Goal: Task Accomplishment & Management: Manage account settings

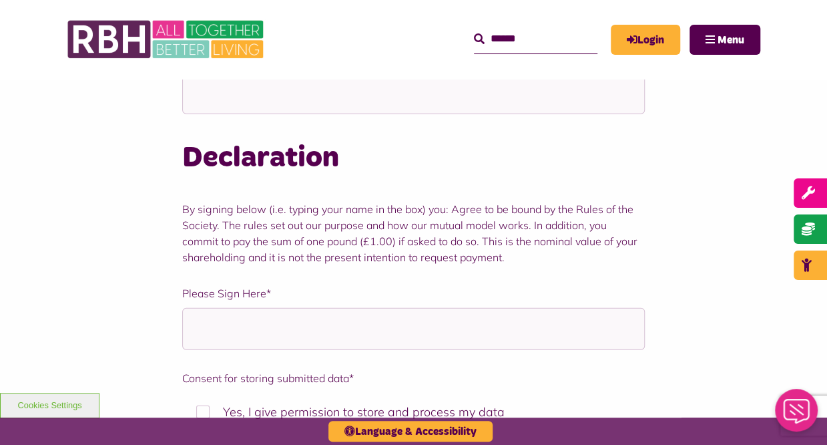
scroll to position [1625, 0]
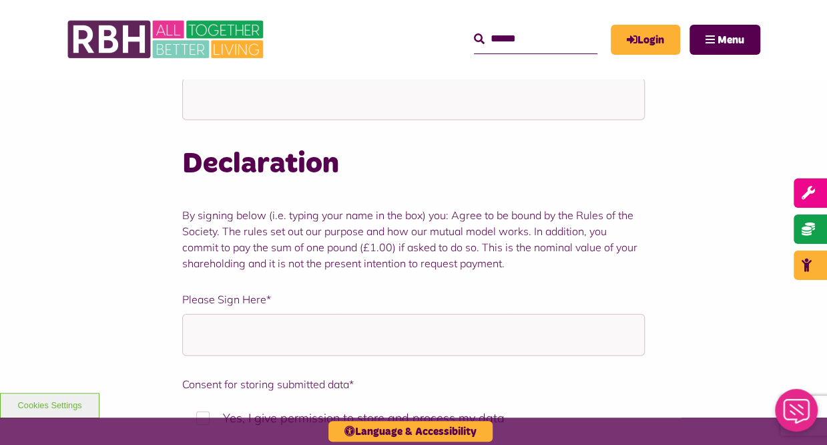
drag, startPoint x: 809, startPoint y: 302, endPoint x: 789, endPoint y: 324, distance: 29.8
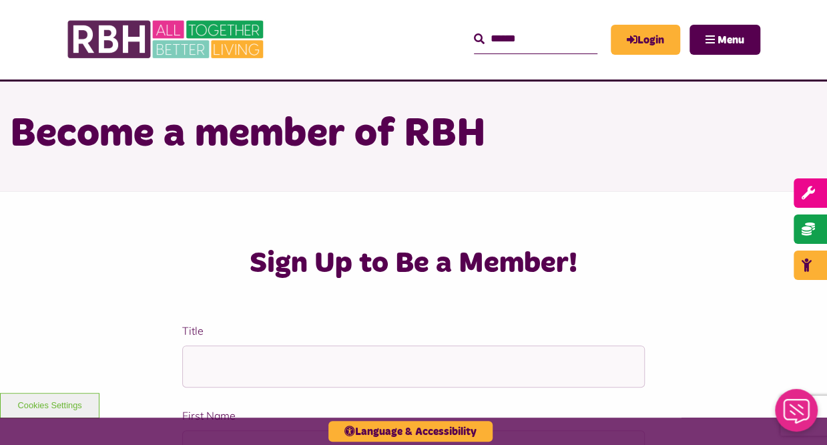
scroll to position [0, 0]
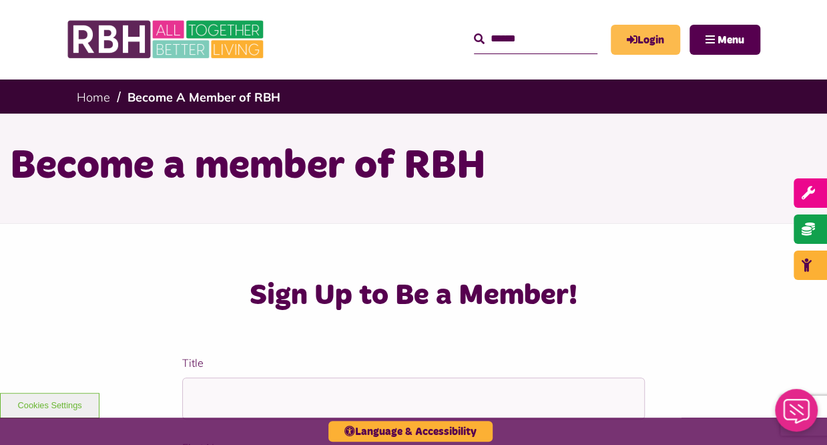
click at [646, 31] on link "Login" at bounding box center [645, 40] width 69 height 30
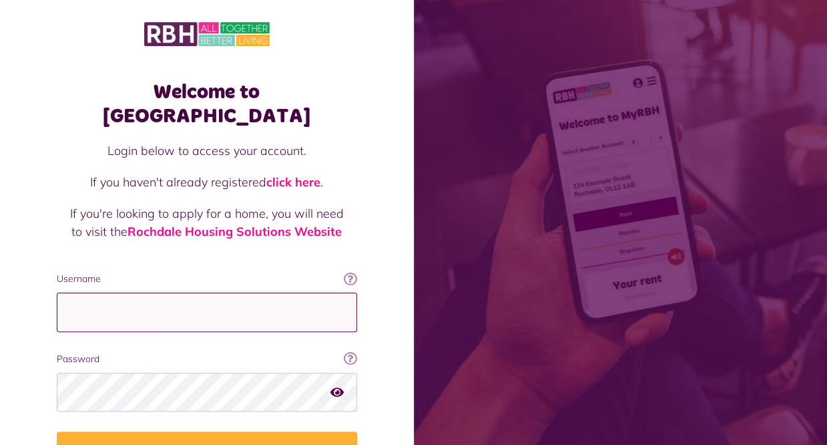
type input "**********"
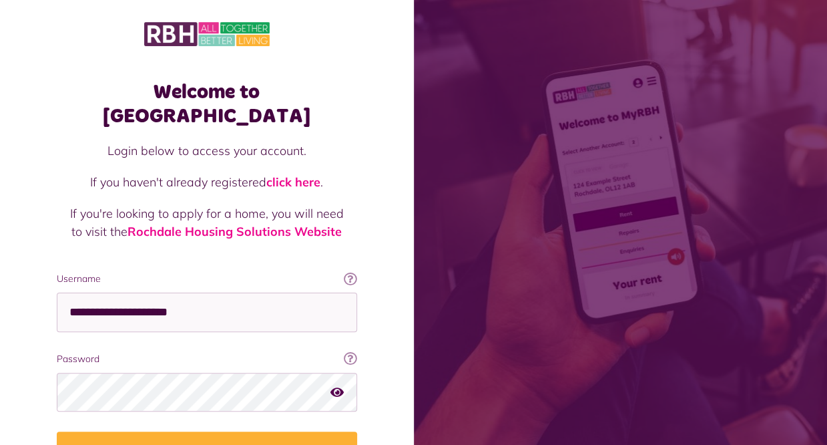
click at [381, 368] on div "Welcome to [GEOGRAPHIC_DATA] Login below to access your account. If you haven't…" at bounding box center [207, 268] width 414 height 537
click at [391, 373] on div "Welcome to [GEOGRAPHIC_DATA] Login below to access your account. If you haven't…" at bounding box center [207, 268] width 414 height 537
click at [335, 385] on icon "button" at bounding box center [337, 391] width 13 height 12
click at [208, 431] on button "Login" at bounding box center [207, 449] width 300 height 37
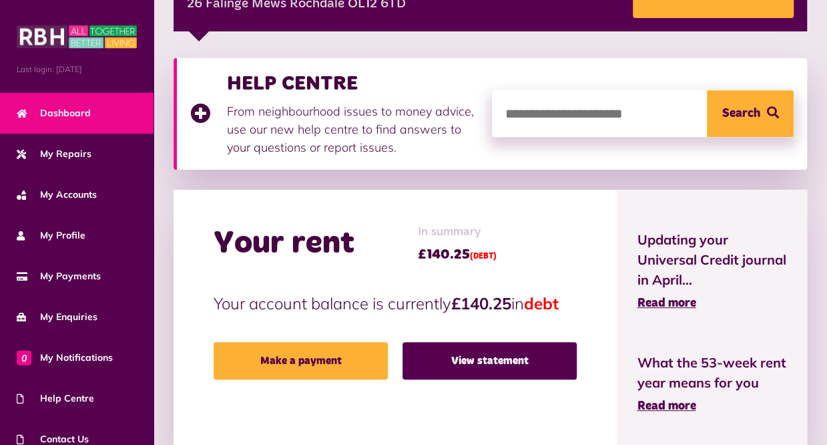
scroll to position [240, 0]
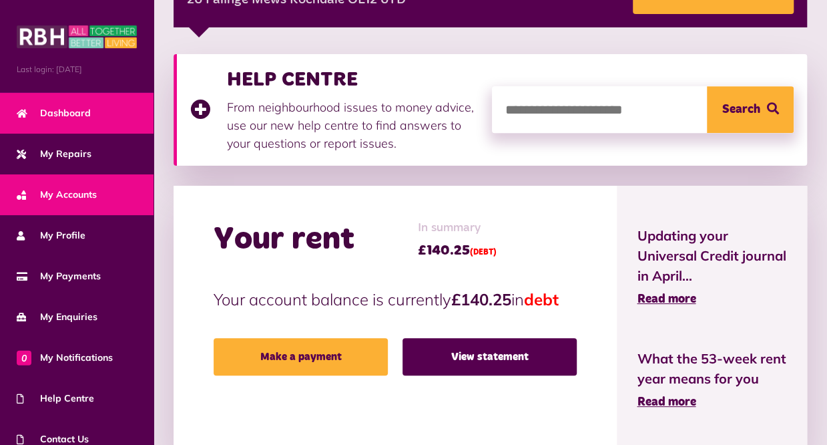
click at [61, 188] on span "My Accounts" at bounding box center [57, 195] width 80 height 14
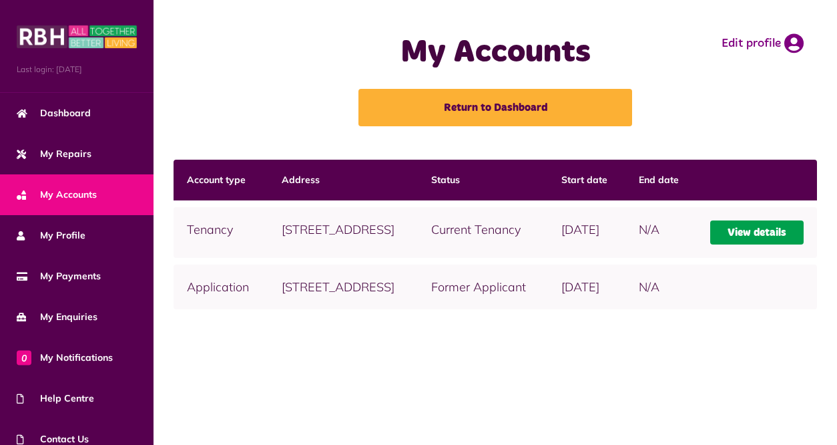
click at [759, 244] on link "View details" at bounding box center [756, 232] width 93 height 24
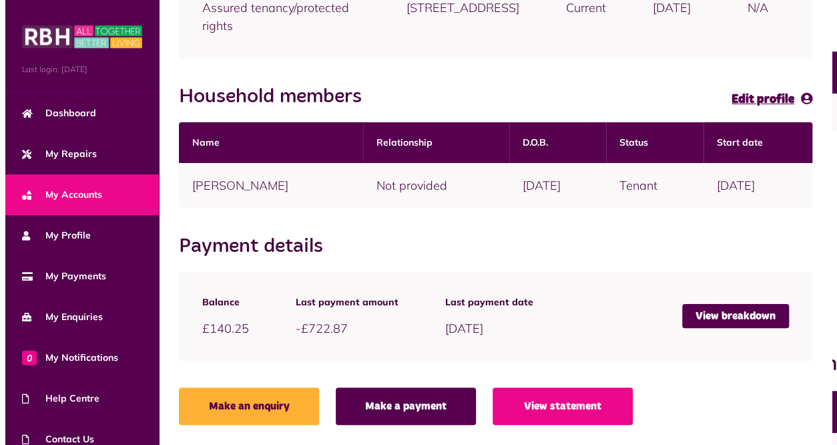
scroll to position [263, 0]
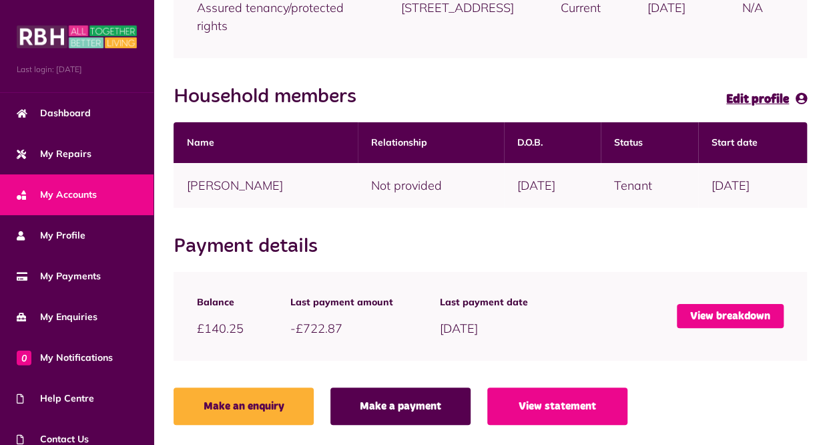
click at [720, 311] on link "View breakdown" at bounding box center [730, 316] width 107 height 24
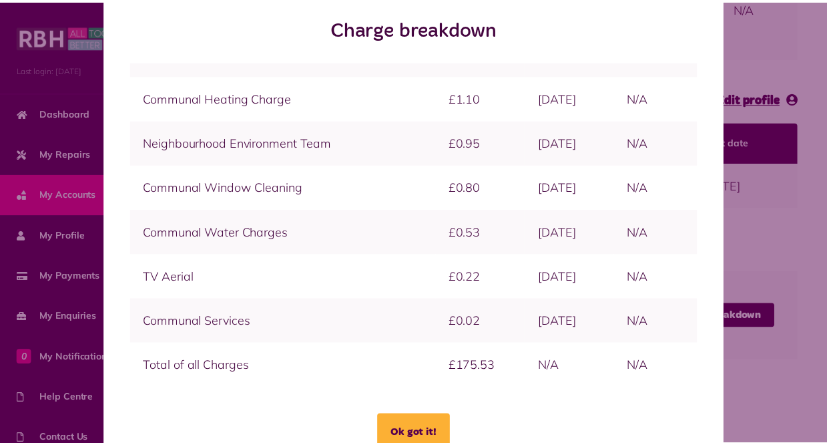
scroll to position [1, 0]
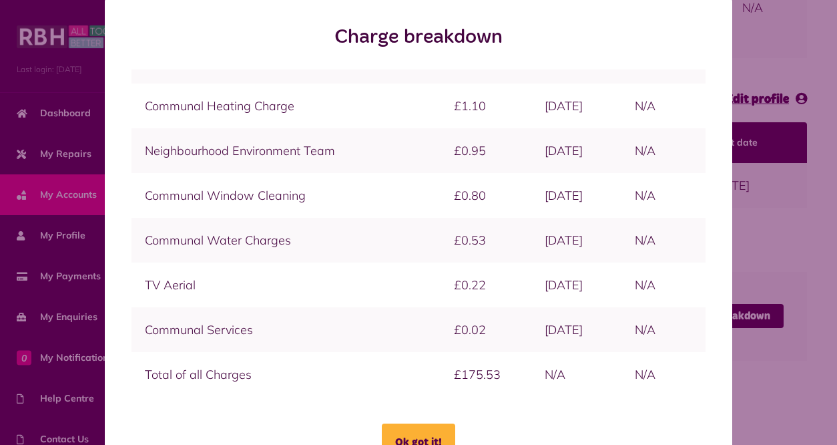
click at [65, 149] on div "Charge breakdown Charge Amount Start date End Date Ok got it!" at bounding box center [418, 246] width 827 height 495
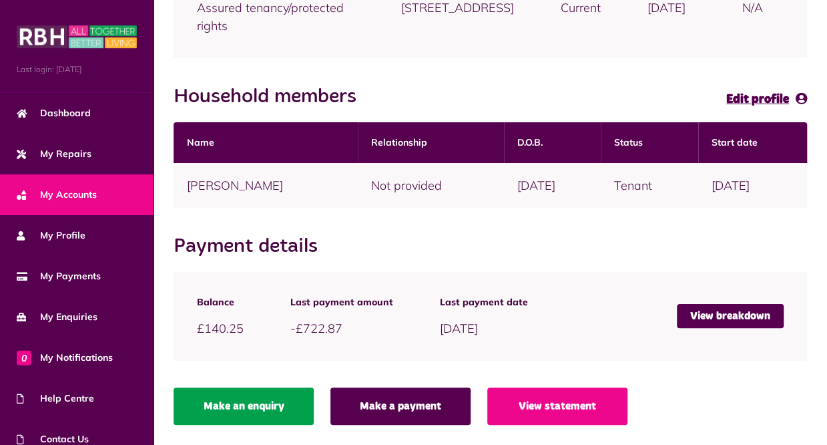
click at [263, 403] on link "Make an enquiry" at bounding box center [244, 405] width 140 height 37
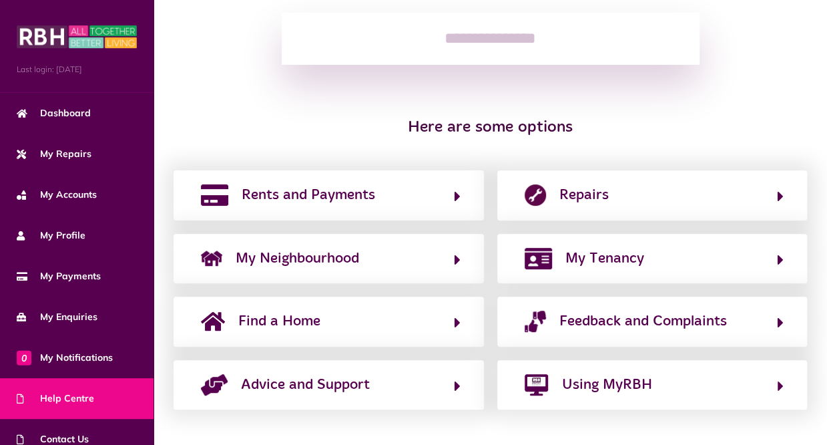
scroll to position [210, 0]
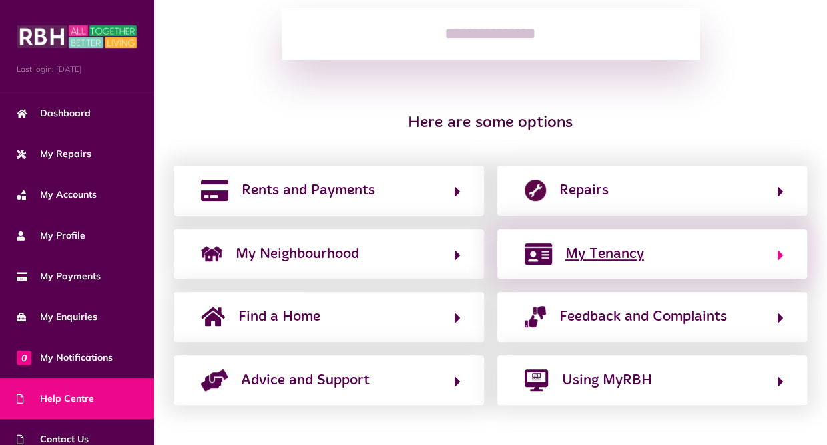
click at [606, 252] on span "My Tenancy" at bounding box center [605, 253] width 79 height 21
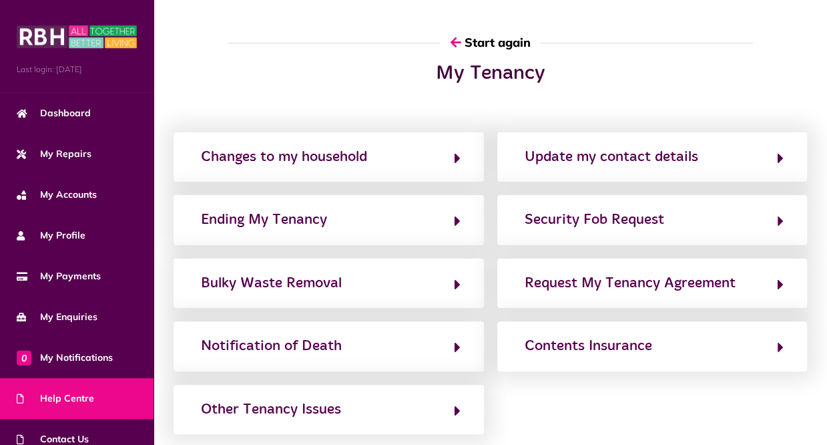
scroll to position [0, 0]
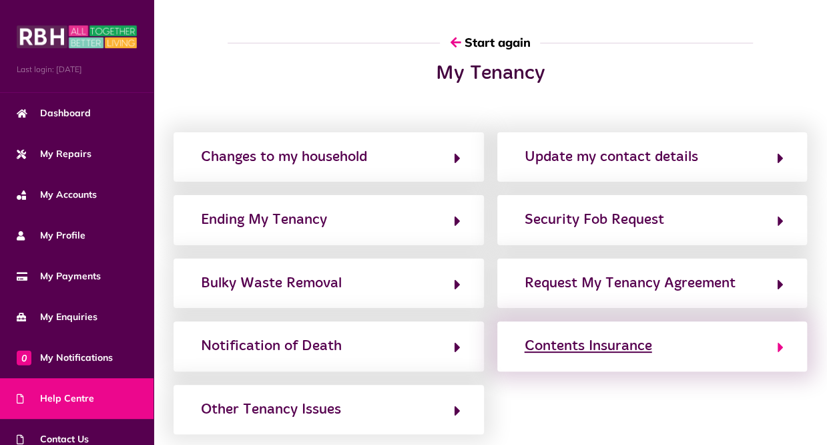
click at [582, 344] on div "Contents Insurance" at bounding box center [589, 345] width 128 height 21
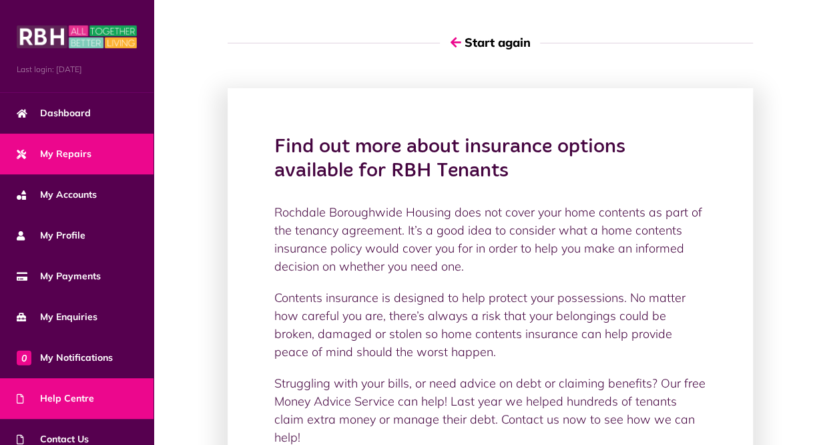
click at [67, 147] on span "My Repairs" at bounding box center [54, 154] width 75 height 14
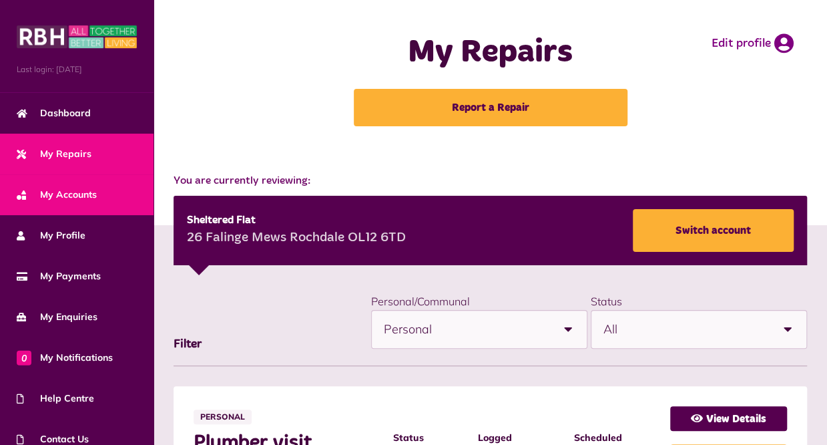
click at [80, 188] on span "My Accounts" at bounding box center [57, 195] width 80 height 14
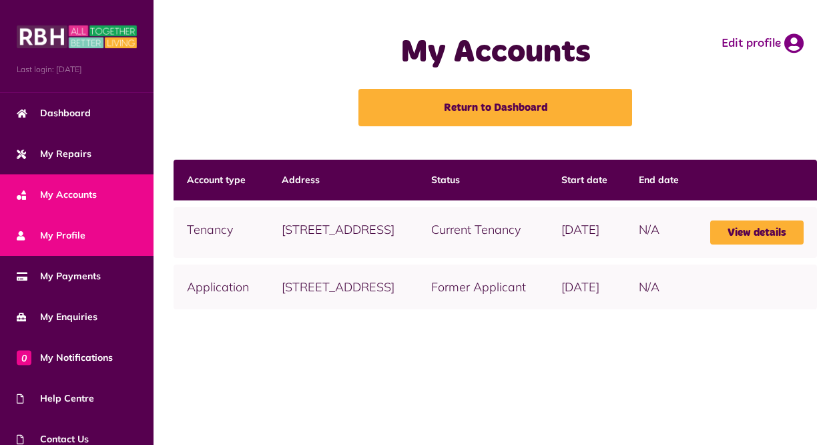
click at [67, 232] on span "My Profile" at bounding box center [51, 235] width 69 height 14
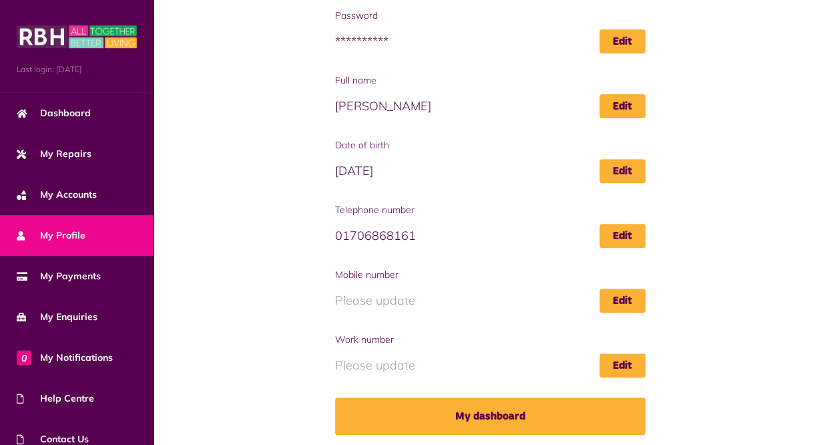
scroll to position [192, 0]
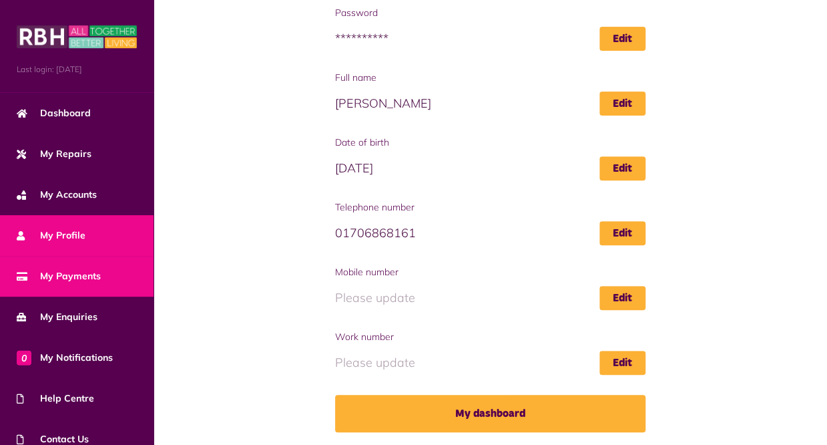
click at [67, 269] on span "My Payments" at bounding box center [59, 276] width 84 height 14
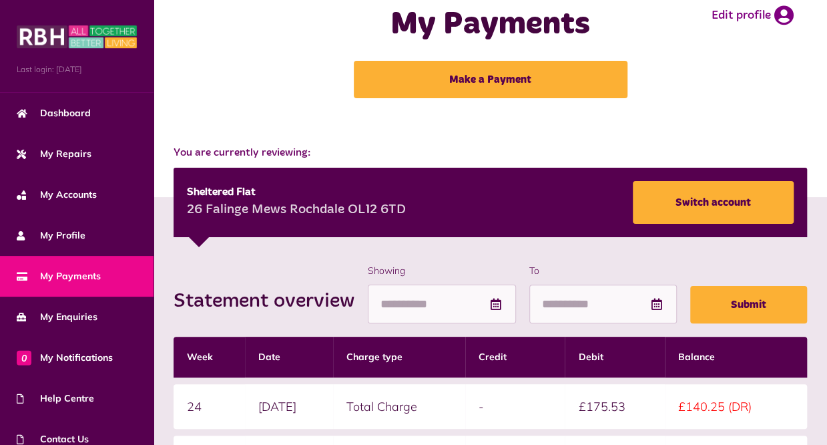
scroll to position [17, 0]
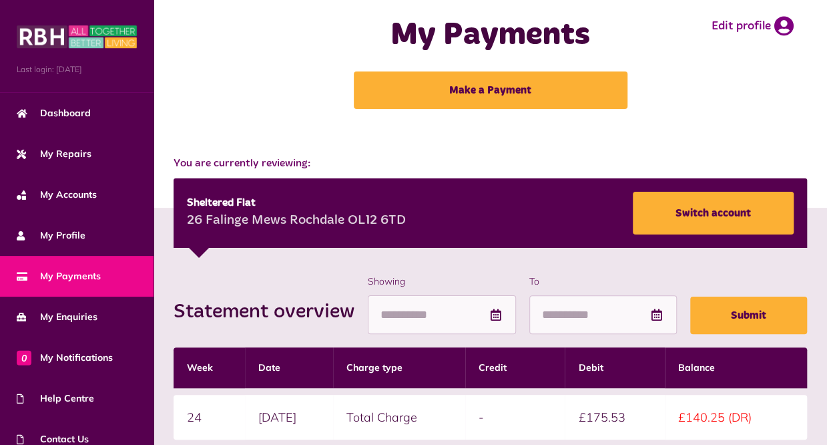
click at [71, 270] on span "My Payments" at bounding box center [59, 276] width 84 height 14
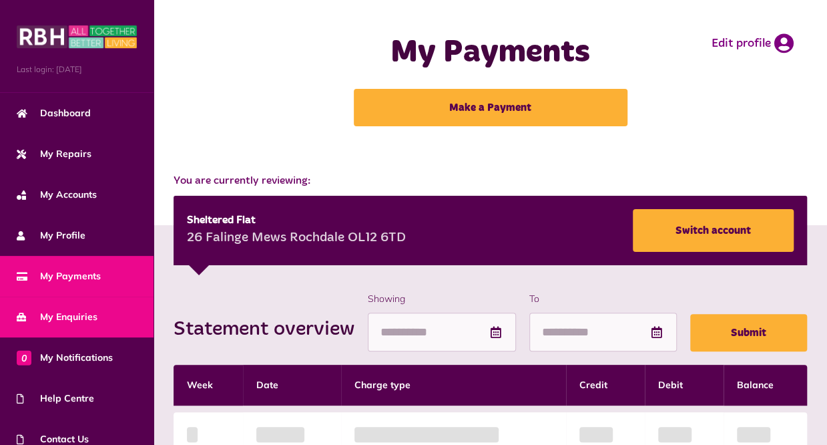
click at [63, 310] on span "My Enquiries" at bounding box center [57, 317] width 81 height 14
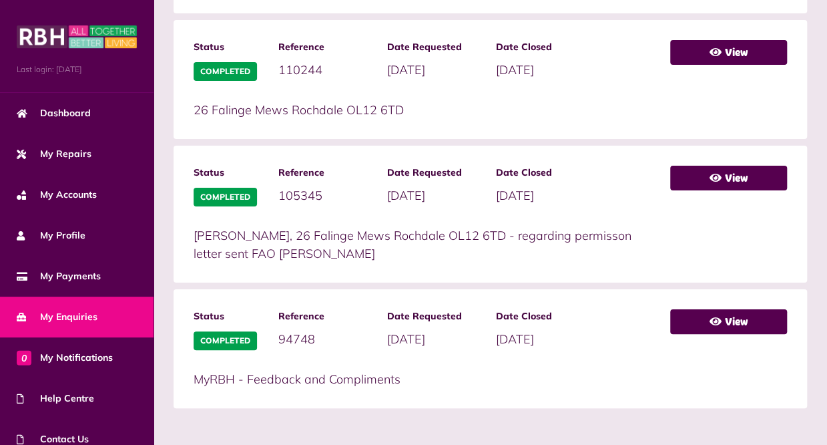
scroll to position [772, 0]
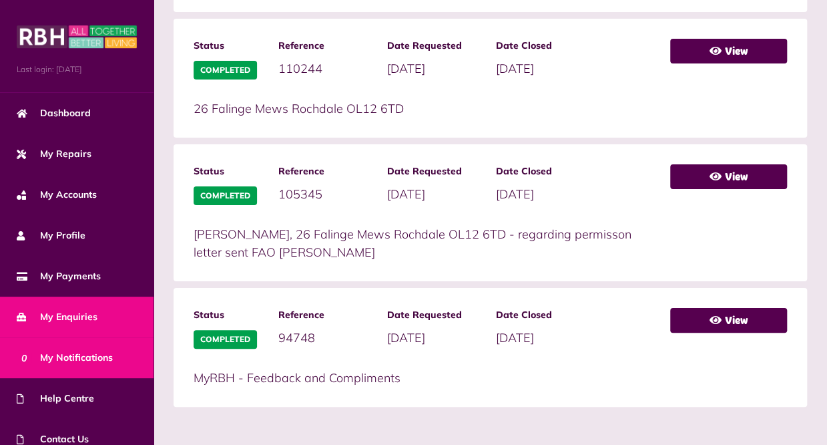
click at [88, 351] on span "0 My Notifications" at bounding box center [65, 358] width 96 height 14
click at [87, 351] on span "0 My Notifications" at bounding box center [65, 358] width 96 height 14
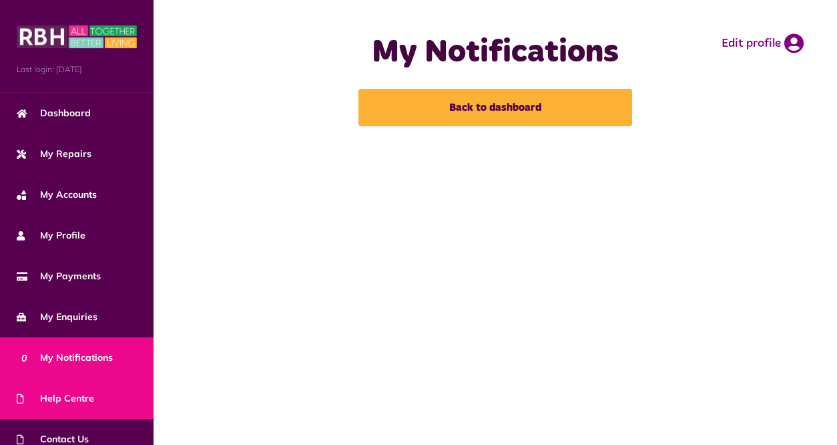
click at [61, 392] on span "Help Centre" at bounding box center [55, 398] width 77 height 14
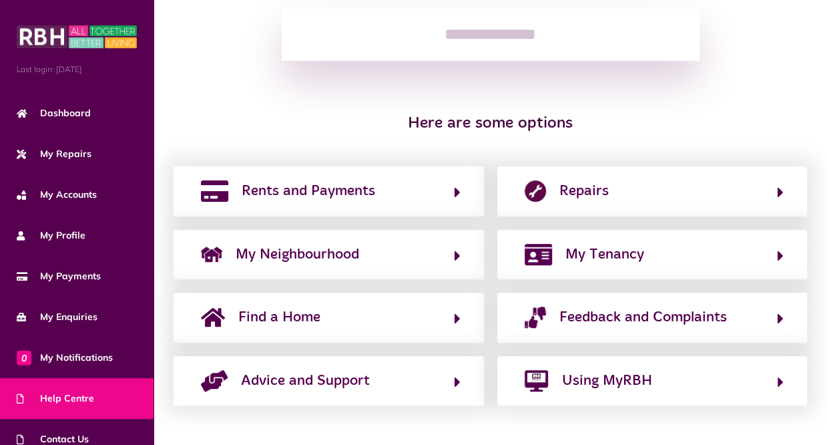
scroll to position [210, 0]
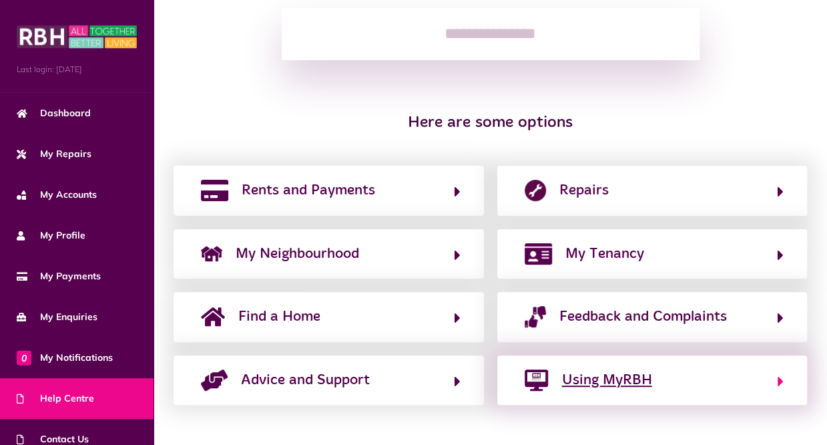
click at [600, 379] on span "Using MyRBH" at bounding box center [607, 379] width 90 height 21
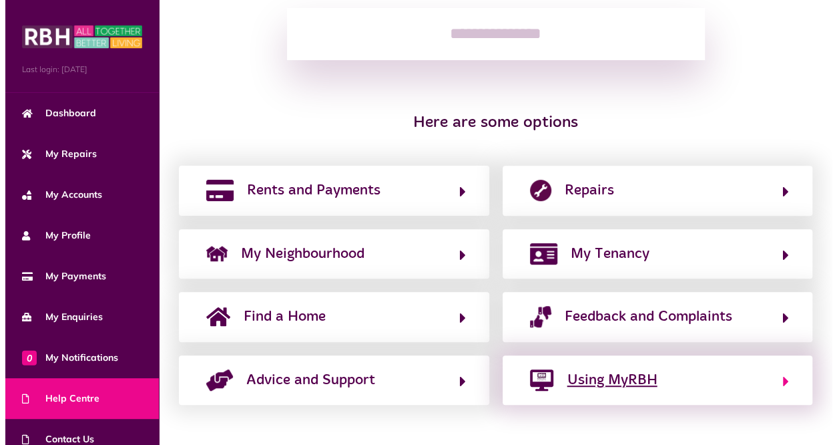
scroll to position [0, 0]
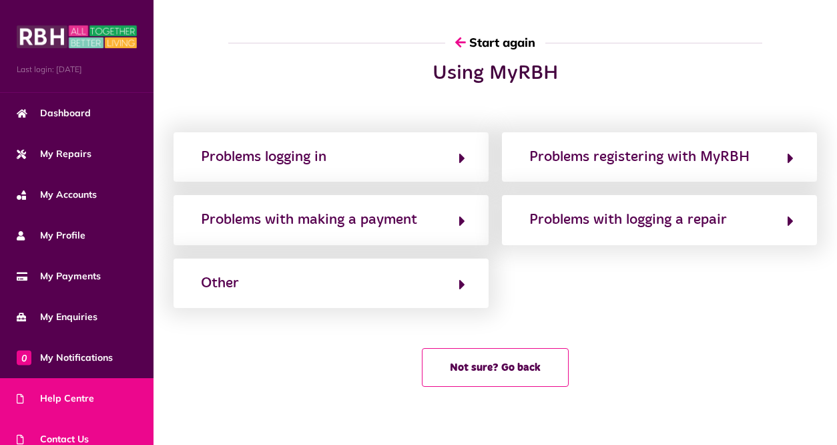
click at [68, 432] on span "Contact Us" at bounding box center [53, 439] width 72 height 14
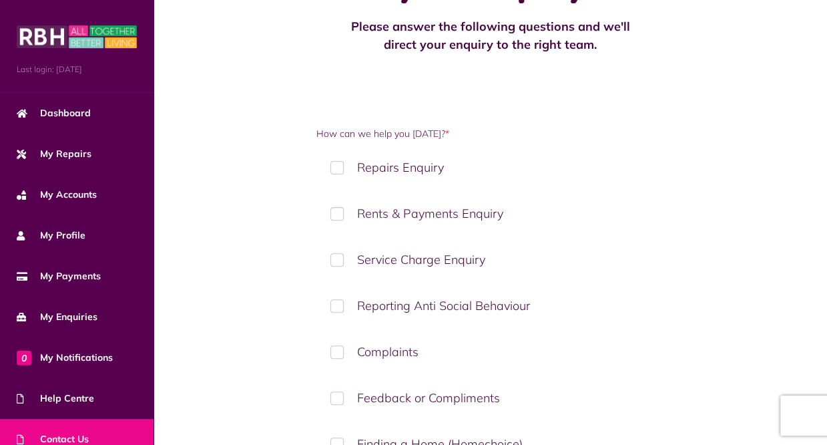
scroll to position [33, 0]
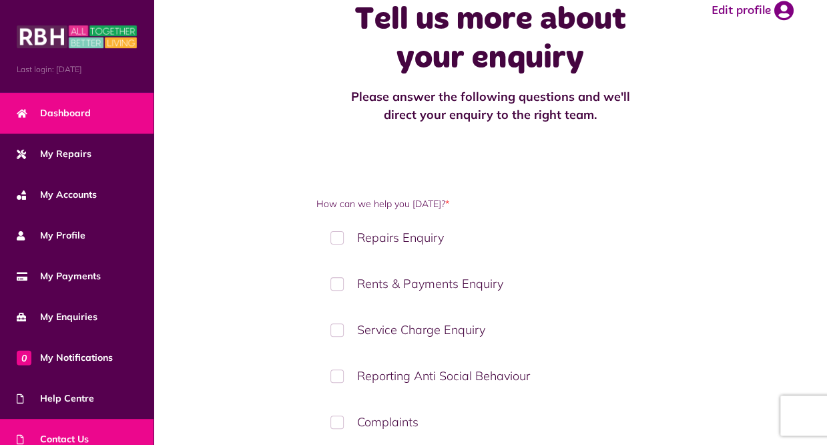
click at [71, 108] on span "Dashboard" at bounding box center [54, 113] width 74 height 14
